Goal: Task Accomplishment & Management: Manage account settings

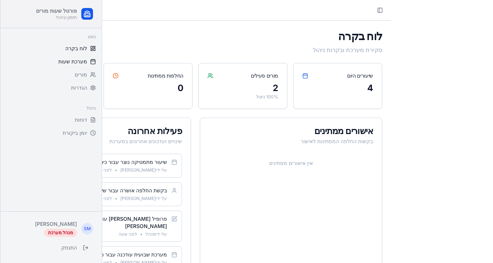
click at [79, 56] on link "מערכת שעות" at bounding box center [51, 62] width 96 height 12
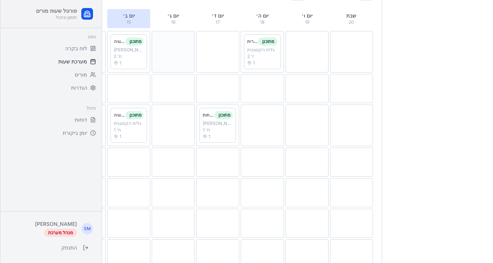
scroll to position [149, 0]
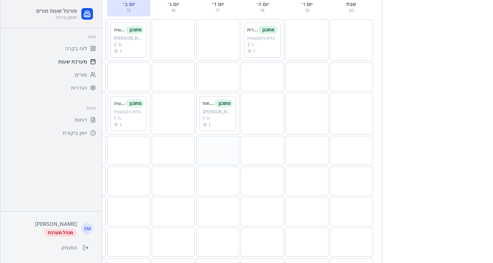
click at [226, 151] on div at bounding box center [217, 150] width 43 height 29
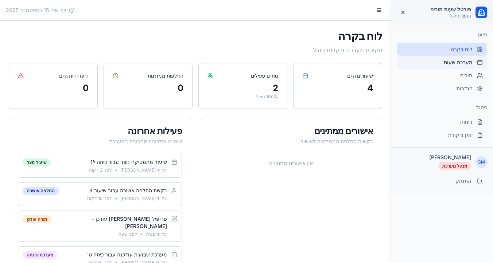
click at [453, 62] on span "מערכת שעות" at bounding box center [458, 62] width 29 height 7
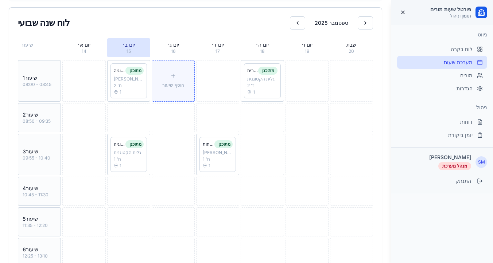
scroll to position [118, 0]
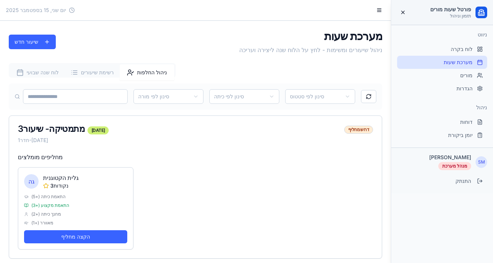
click at [156, 75] on span "ניהול החלפות" at bounding box center [152, 72] width 30 height 7
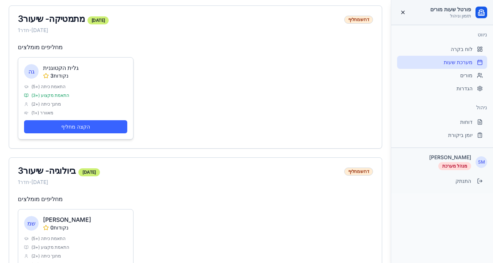
scroll to position [110, 0]
click at [359, 172] on div "דרוש מחליף" at bounding box center [358, 171] width 29 height 8
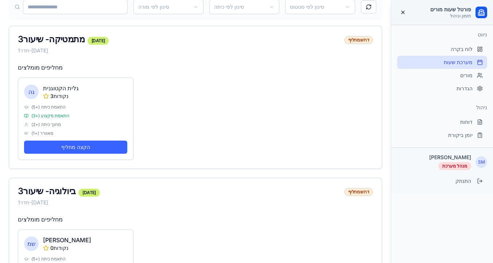
scroll to position [87, 0]
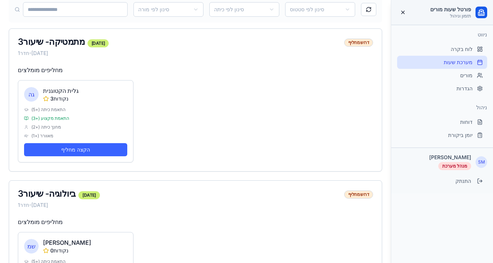
click at [359, 41] on div "דרוש מחליף" at bounding box center [358, 43] width 29 height 8
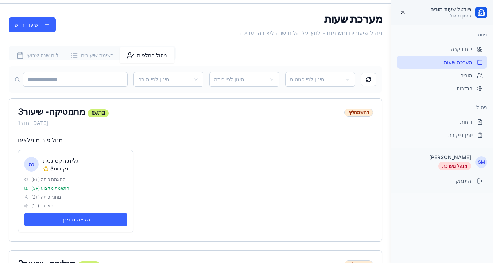
scroll to position [0, 0]
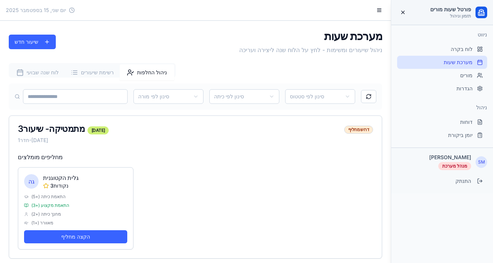
click at [96, 75] on span "רשימת שיעורים" at bounding box center [97, 72] width 33 height 7
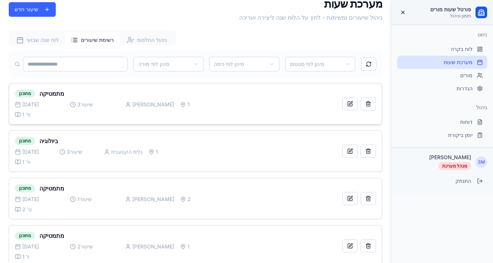
scroll to position [34, 0]
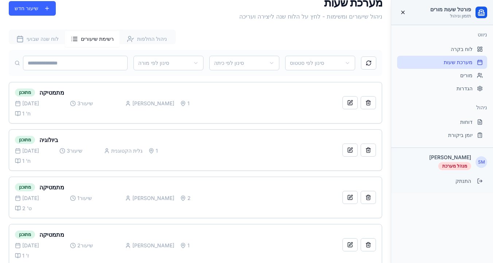
click at [47, 42] on span "לוח שנה שבועי" at bounding box center [43, 38] width 32 height 7
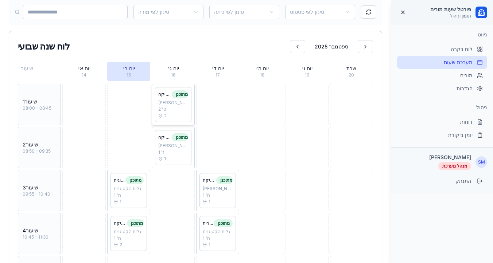
scroll to position [93, 0]
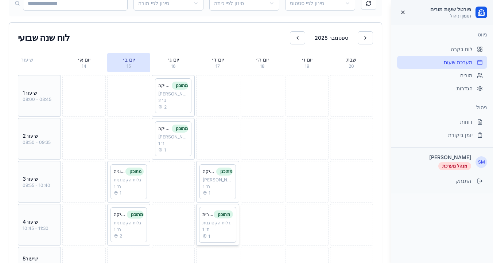
click at [221, 225] on div "גלית הקטוגנית" at bounding box center [217, 223] width 31 height 6
click at [135, 223] on div "גלית הקטוגנית" at bounding box center [128, 223] width 31 height 6
click at [134, 190] on div "1" at bounding box center [128, 193] width 31 height 6
click at [132, 183] on div "גלית הקטוגנית" at bounding box center [128, 180] width 31 height 6
click at [125, 179] on div "גלית הקטוגנית" at bounding box center [128, 180] width 31 height 6
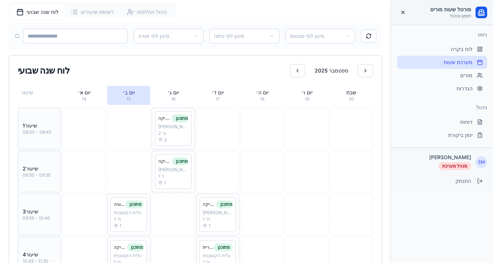
scroll to position [0, 0]
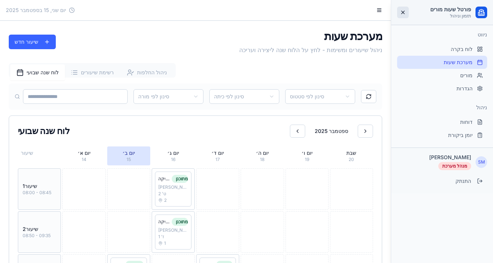
click at [401, 12] on button at bounding box center [403, 13] width 12 height 12
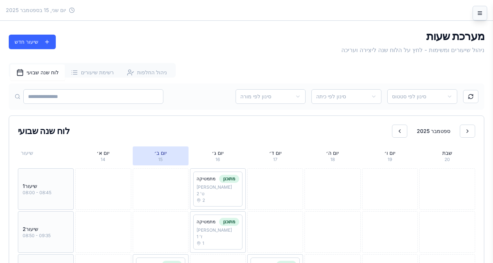
click at [482, 15] on button at bounding box center [480, 13] width 15 height 15
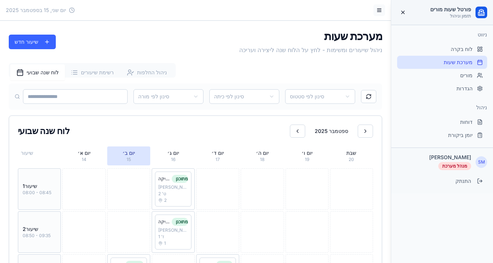
click at [380, 10] on button at bounding box center [379, 10] width 12 height 12
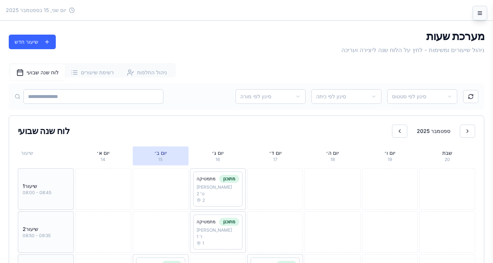
click at [480, 12] on button at bounding box center [480, 13] width 15 height 15
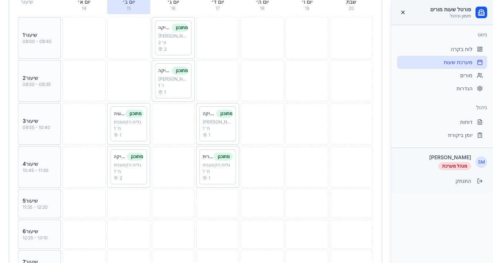
scroll to position [238, 0]
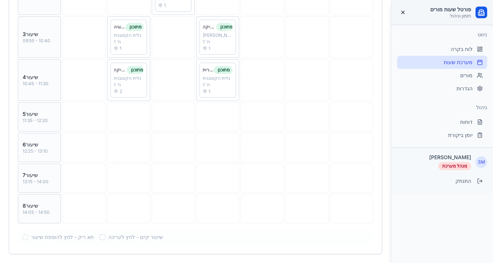
click at [100, 236] on div "תא ריק - לחץ להוספת שיעור שיעור קיים - לחץ לעריכה" at bounding box center [195, 237] width 346 height 7
click at [105, 237] on div at bounding box center [103, 237] width 6 height 6
click at [26, 237] on div at bounding box center [25, 237] width 6 height 6
click at [101, 237] on div at bounding box center [103, 237] width 6 height 6
click at [133, 103] on div "הוסף שיעור" at bounding box center [128, 116] width 43 height 29
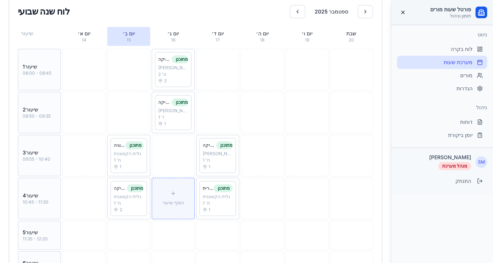
scroll to position [104, 0]
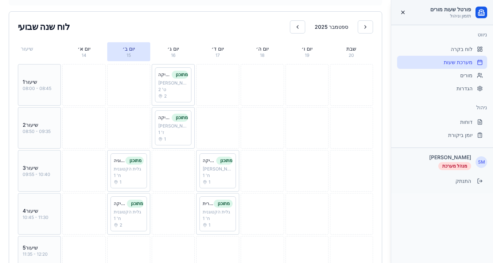
click at [47, 132] on div "08:50 - 09:35" at bounding box center [40, 132] width 34 height 6
click at [81, 51] on div "יום א׳" at bounding box center [83, 48] width 37 height 7
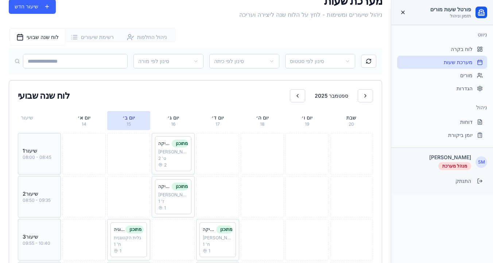
scroll to position [0, 0]
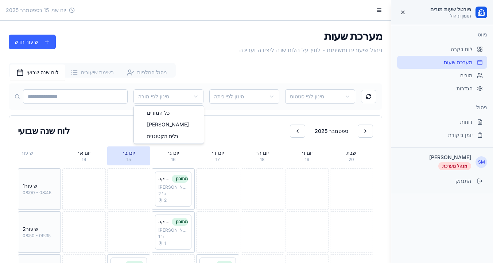
click at [164, 93] on html "פורטל שעות מורים תזמון וניהול ניווט לוח בקרה מערכת שעות מורים הגדרות ניהול דוחו…" at bounding box center [246, 250] width 493 height 501
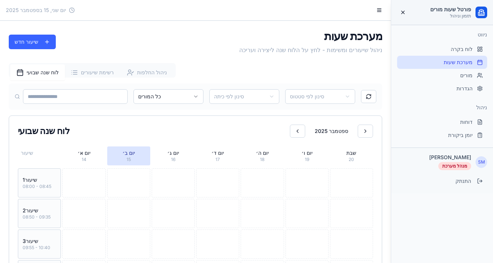
click at [117, 100] on input at bounding box center [75, 96] width 105 height 15
click at [225, 96] on html "פורטל שעות מורים תזמון וניהול ניווט לוח בקרה מערכת שעות מורים הגדרות ניהול דוחו…" at bounding box center [246, 226] width 493 height 452
click at [313, 94] on html "פורטל שעות מורים תזמון וניהול ניווט לוח בקרה מערכת שעות מורים הגדרות ניהול דוחו…" at bounding box center [246, 226] width 493 height 452
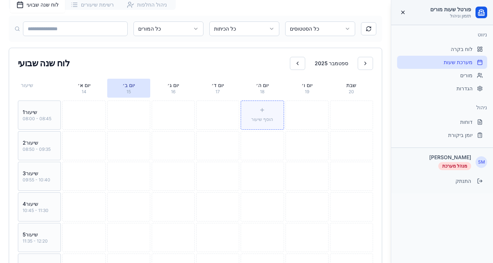
scroll to position [7, 0]
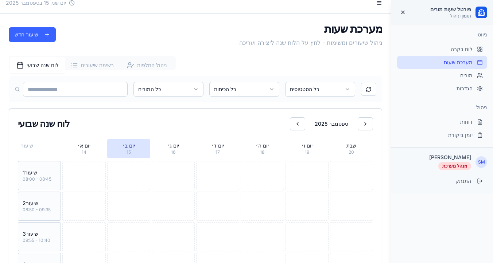
click at [254, 89] on html "פורטל שעות מורים תזמון וניהול ניווט לוח בקרה מערכת שעות מורים הגדרות ניהול דוחו…" at bounding box center [246, 219] width 493 height 452
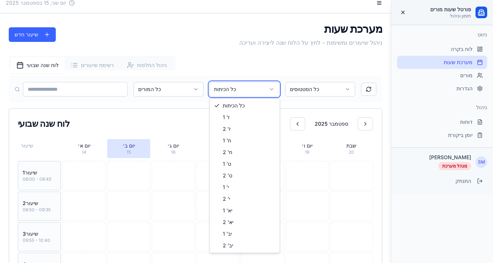
click at [324, 86] on html "פורטל שעות מורים תזמון וניהול ניווט לוח בקרה מערכת שעות מורים הגדרות ניהול דוחו…" at bounding box center [246, 219] width 493 height 452
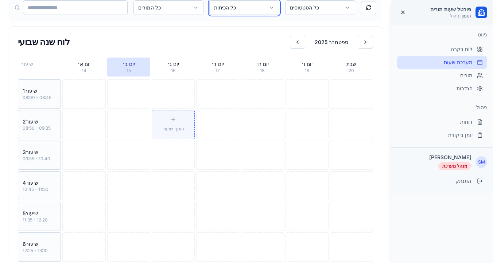
scroll to position [92, 0]
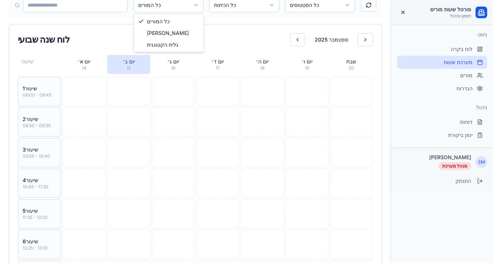
click at [189, 6] on html "פורטל שעות מורים תזמון וניהול ניווט לוח בקרה מערכת שעות מורים הגדרות ניהול דוחו…" at bounding box center [246, 134] width 493 height 452
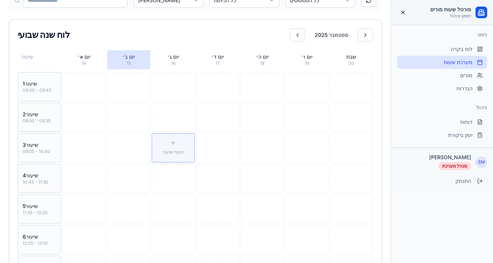
scroll to position [82, 0]
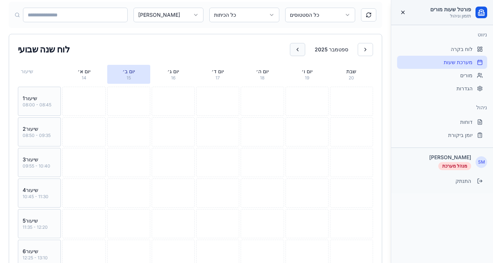
click at [302, 47] on button at bounding box center [297, 49] width 15 height 13
click at [364, 48] on button at bounding box center [365, 49] width 15 height 13
click at [296, 50] on button at bounding box center [297, 49] width 15 height 13
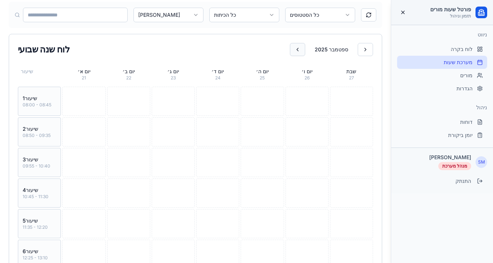
click at [296, 50] on button at bounding box center [297, 49] width 15 height 13
click at [362, 49] on button at bounding box center [365, 49] width 15 height 13
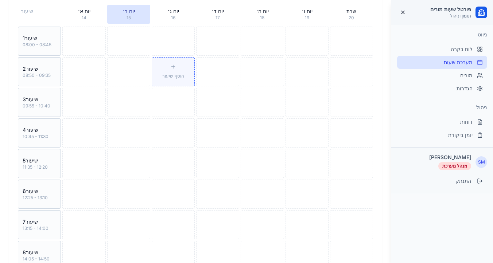
scroll to position [81, 0]
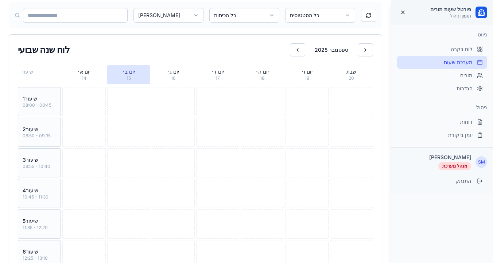
click at [164, 16] on html "פורטל שעות מורים תזמון וניהול ניווט לוח בקרה מערכת שעות מורים הגדרות ניהול דוחו…" at bounding box center [246, 145] width 493 height 452
click at [244, 8] on html "פורטל שעות מורים תזמון וניהול ניווט לוח בקרה מערכת שעות מורים הגדרות ניהול דוחו…" at bounding box center [246, 145] width 493 height 452
click at [304, 15] on html "פורטל שעות מורים תזמון וניהול ניווט לוח בקרה מערכת שעות מורים הגדרות ניהול דוחו…" at bounding box center [246, 145] width 493 height 452
click at [311, 16] on html "פורטל שעות מורים תזמון וניהול ניווט לוח בקרה מערכת שעות מורים הגדרות ניהול דוחו…" at bounding box center [246, 145] width 493 height 452
click at [305, 16] on html "פורטל שעות מורים תזמון וניהול ניווט לוח בקרה מערכת שעות מורים הגדרות ניהול דוחו…" at bounding box center [246, 145] width 493 height 452
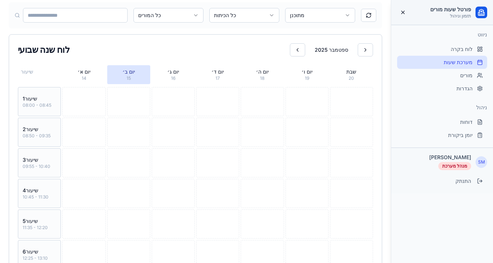
click at [311, 16] on html "פורטל שעות מורים תזמון וניהול ניווט לוח בקרה מערכת שעות מורים הגדרות ניהול דוחו…" at bounding box center [246, 145] width 493 height 452
click at [368, 13] on button at bounding box center [368, 15] width 15 height 13
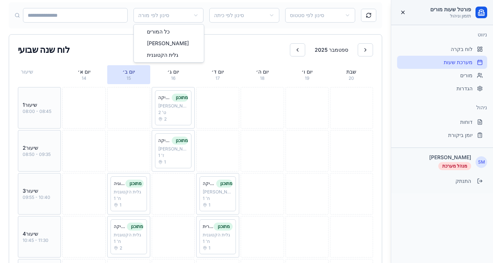
click at [166, 18] on html "פורטל שעות מורים תזמון וניהול ניווט לוח בקרה מערכת שעות מורים הגדרות ניהול דוחו…" at bounding box center [246, 169] width 493 height 501
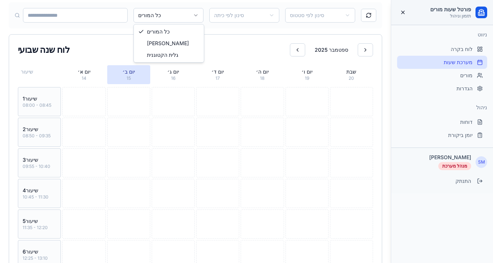
click at [182, 12] on html "פורטל שעות מורים תזמון וניהול ניווט לוח בקרה מערכת שעות מורים הגדרות ניהול דוחו…" at bounding box center [246, 145] width 493 height 452
click at [365, 16] on html "פורטל שעות מורים תזמון וניהול ניווט לוח בקרה מערכת שעות מורים הגדרות ניהול דוחו…" at bounding box center [246, 145] width 493 height 452
click at [365, 16] on button at bounding box center [368, 15] width 15 height 13
